Goal: Navigation & Orientation: Find specific page/section

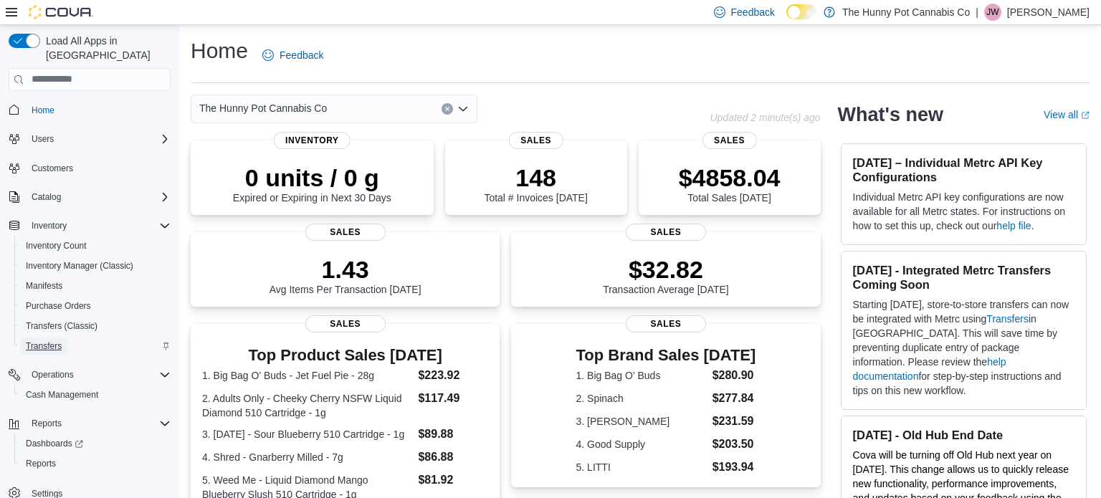
click at [47, 341] on span "Transfers" at bounding box center [44, 346] width 36 height 11
